Goal: Transaction & Acquisition: Purchase product/service

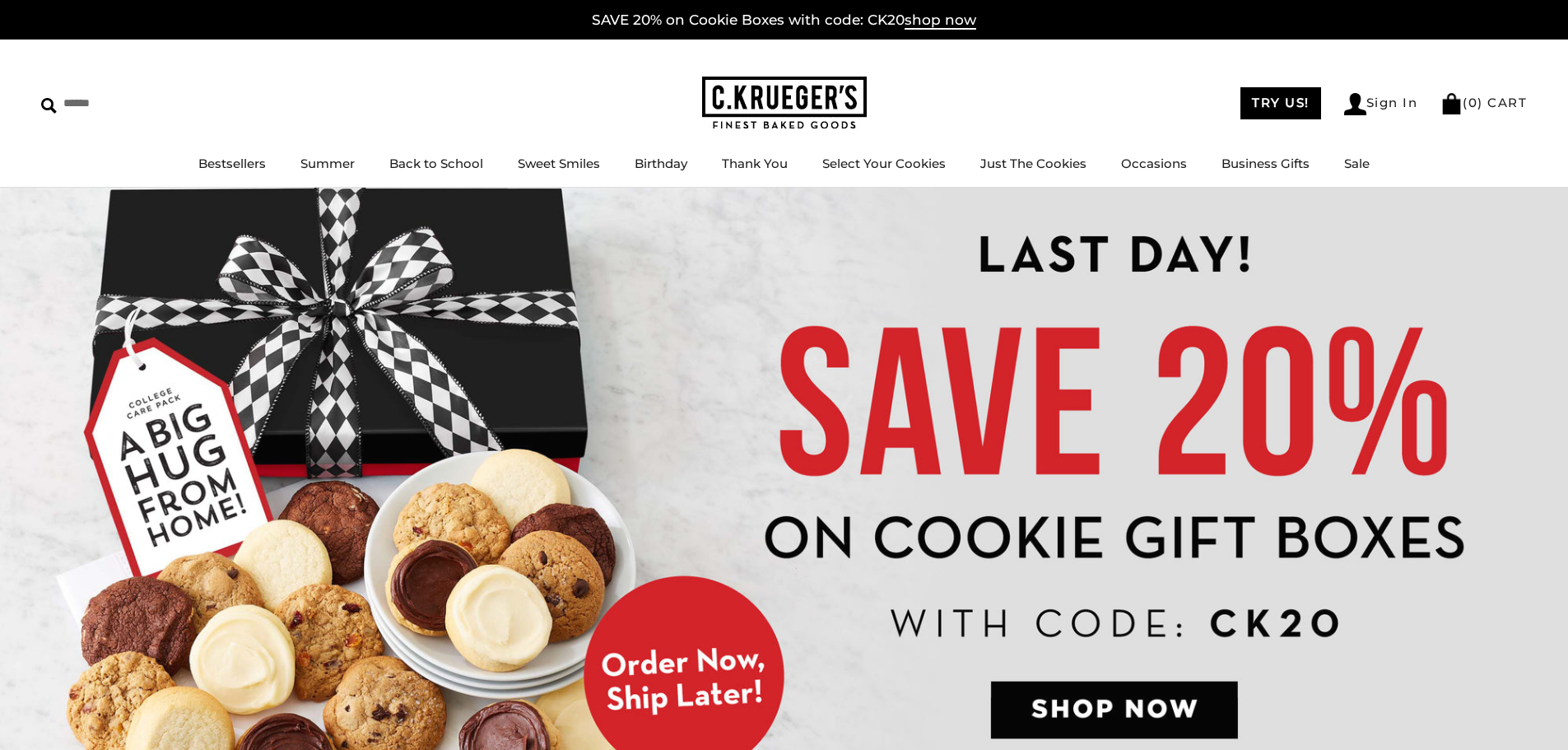
click at [872, 409] on img at bounding box center [784, 482] width 1568 height 589
